Goal: Task Accomplishment & Management: Use online tool/utility

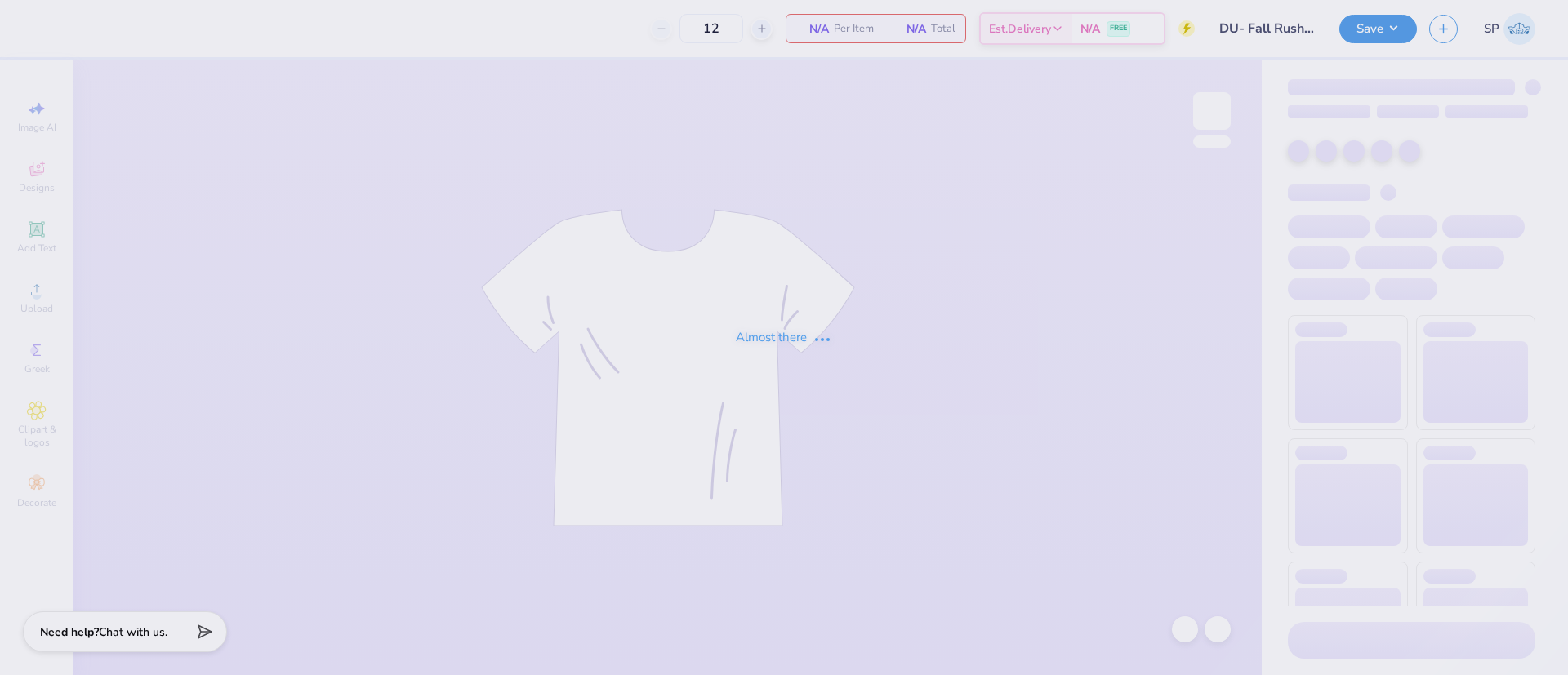
type input "36"
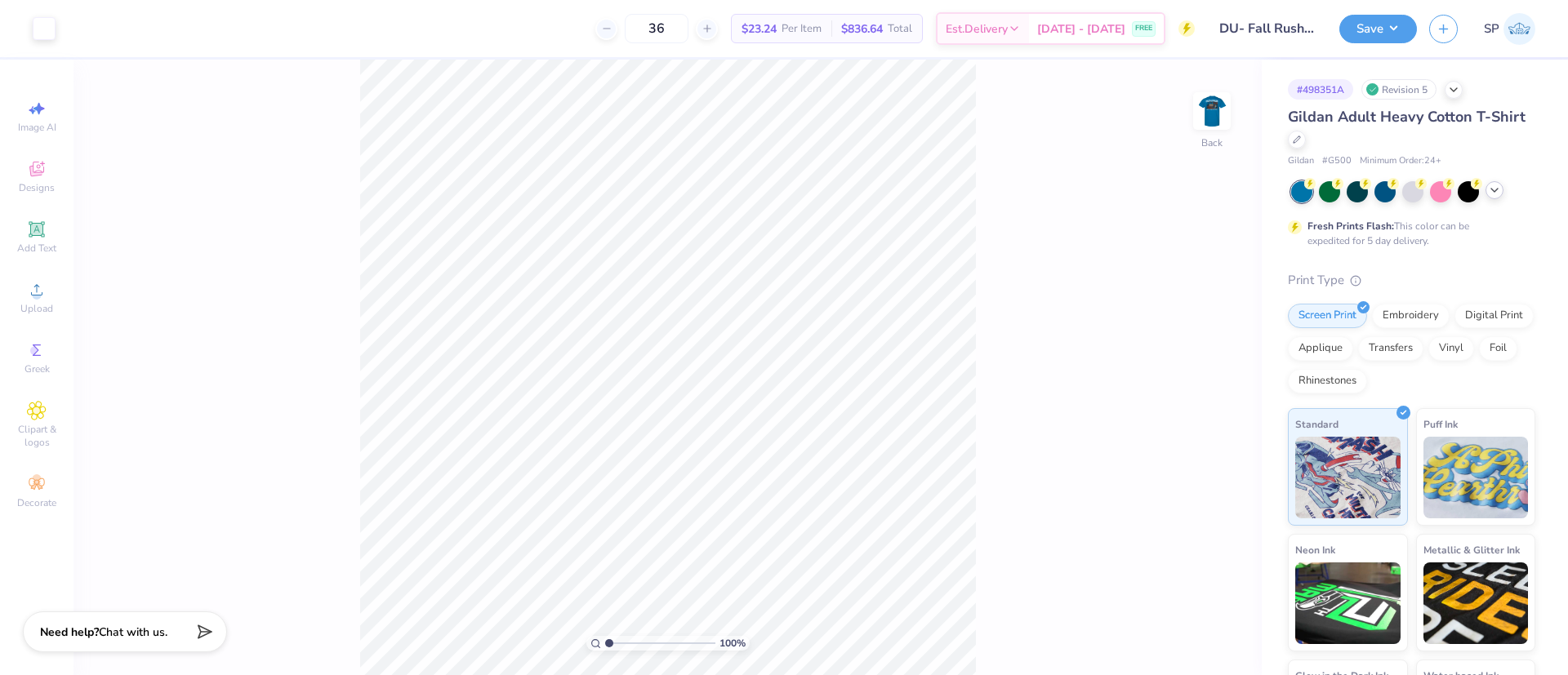
click at [1498, 192] on icon at bounding box center [1494, 190] width 13 height 13
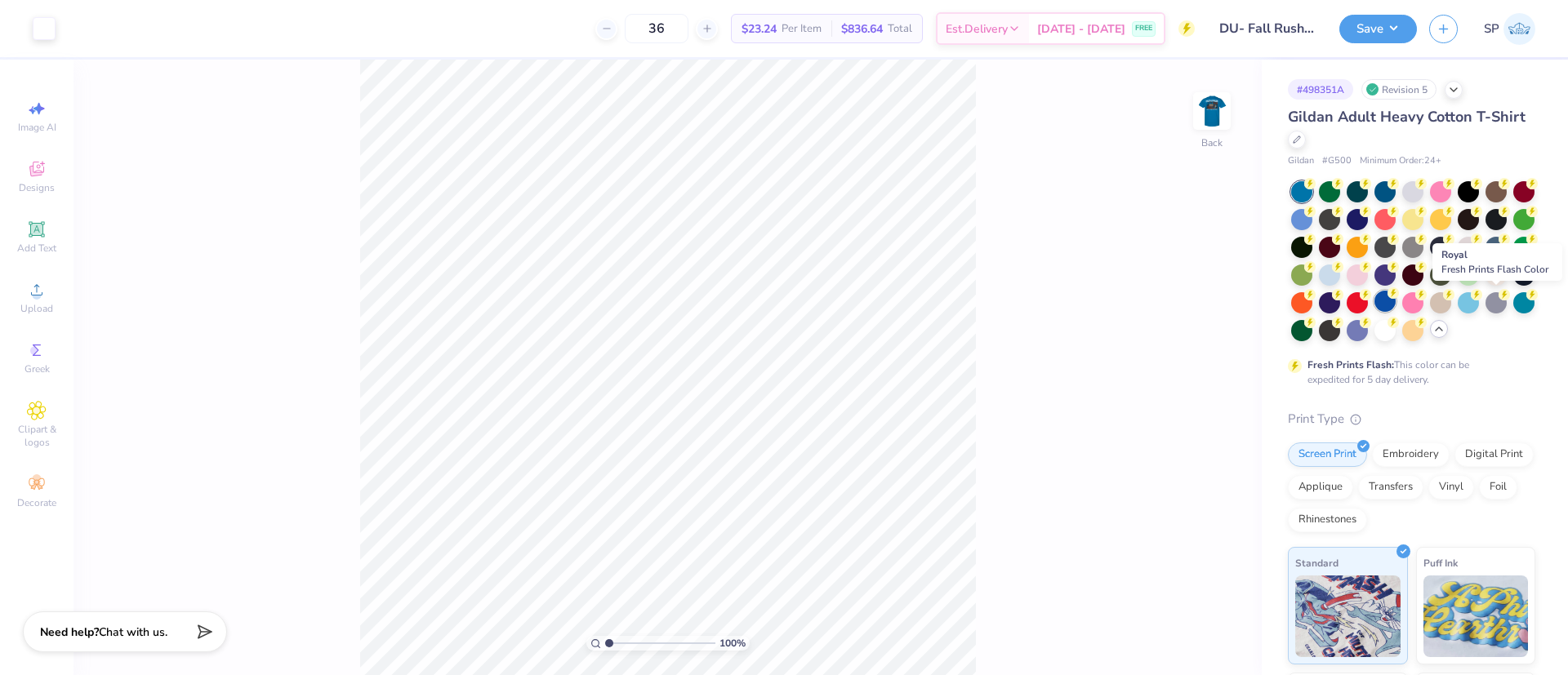
click at [1396, 297] on div at bounding box center [1385, 300] width 21 height 21
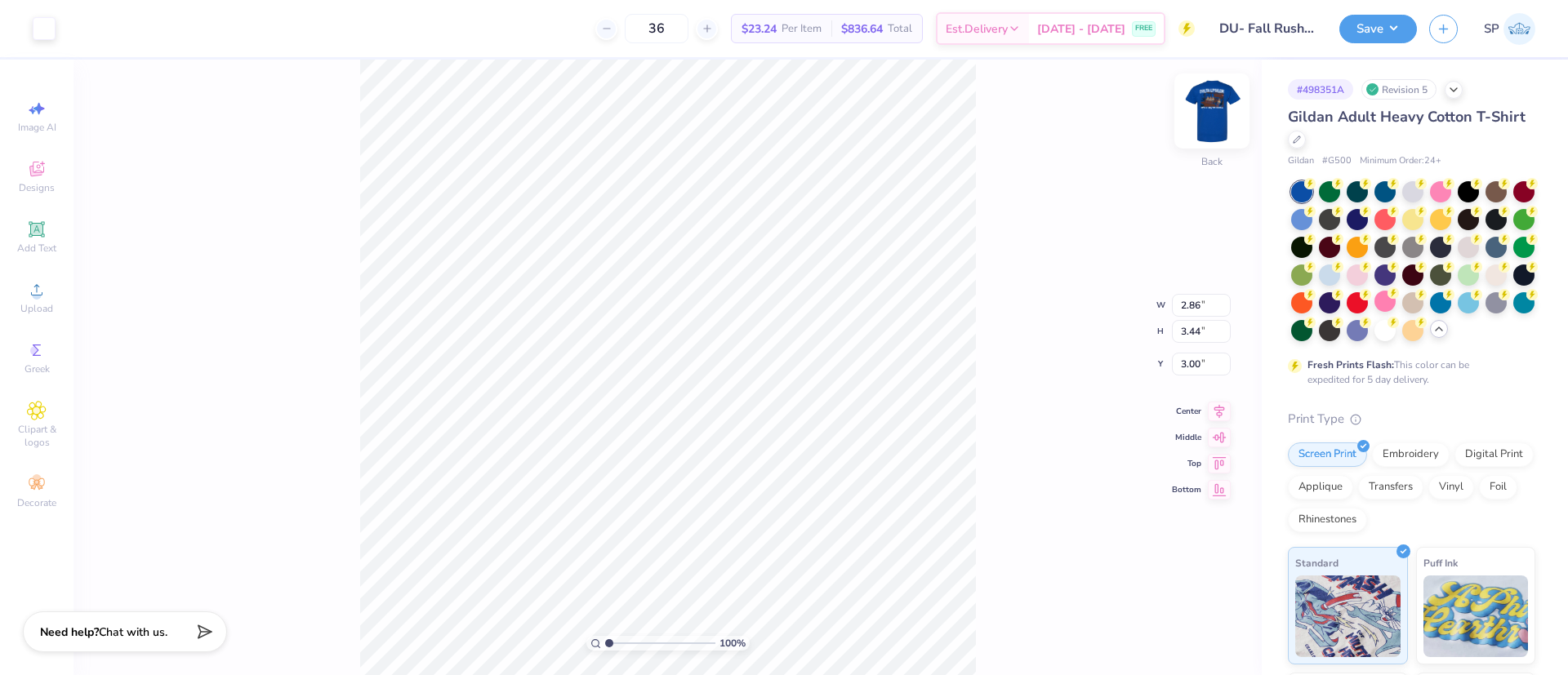
click at [1195, 119] on img at bounding box center [1211, 111] width 65 height 65
click at [1394, 21] on button "Save" at bounding box center [1377, 26] width 77 height 29
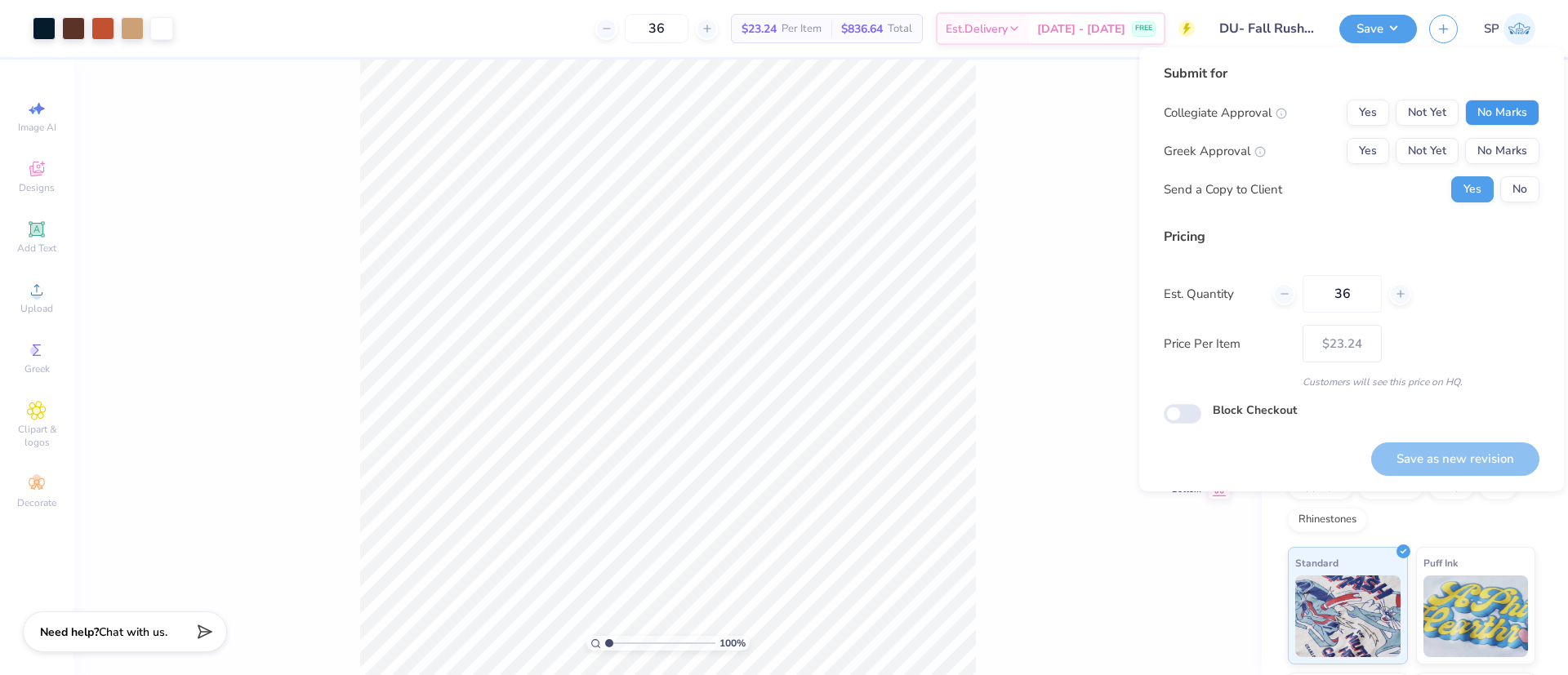
click at [1481, 107] on button "No Marks" at bounding box center [1502, 112] width 75 height 26
click at [1374, 147] on button "Yes" at bounding box center [1367, 151] width 42 height 26
drag, startPoint x: 1353, startPoint y: 292, endPoint x: 1339, endPoint y: 292, distance: 14.0
click at [1339, 292] on input "36" at bounding box center [1342, 294] width 79 height 38
type input "32"
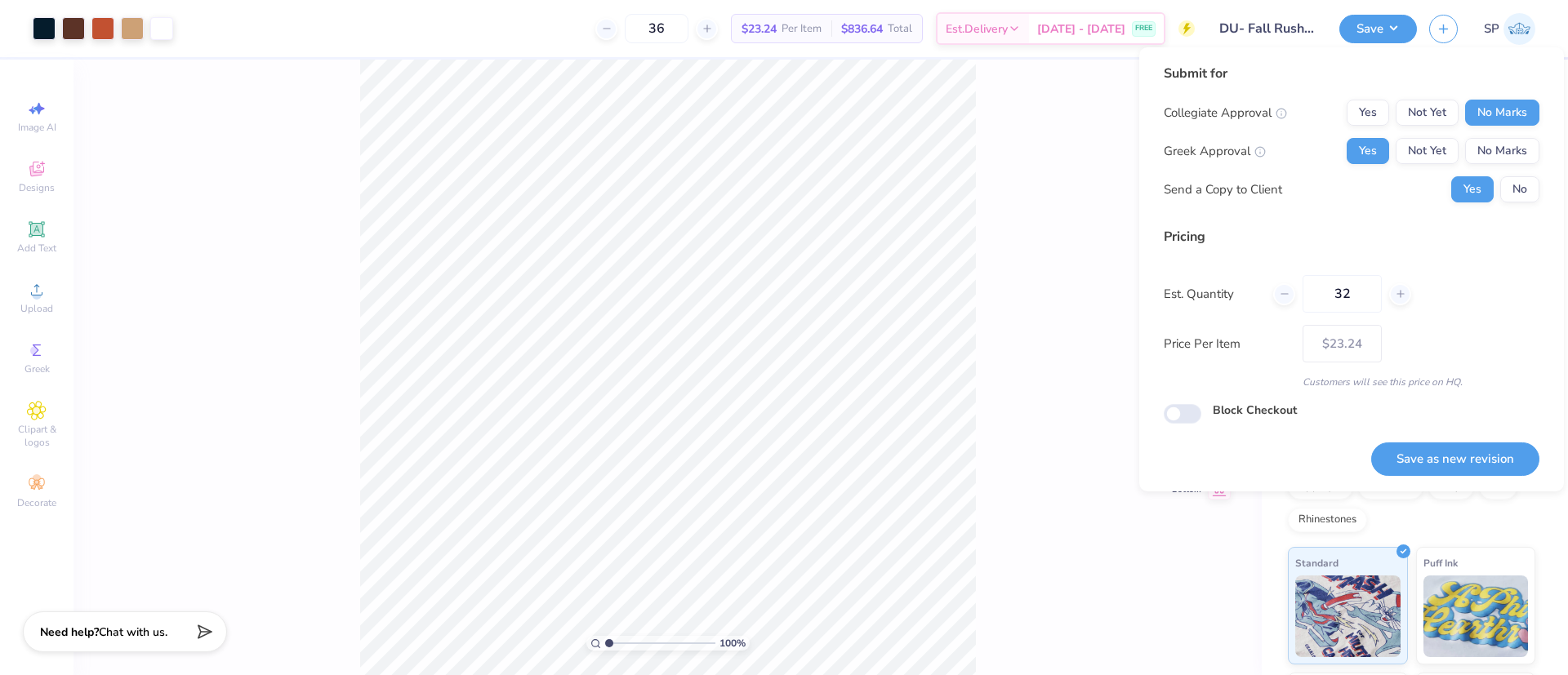
type input "32"
type input "$25.74"
type input "32"
click at [1463, 457] on button "Save as new revision" at bounding box center [1455, 459] width 169 height 33
type input "– –"
